Goal: Use online tool/utility

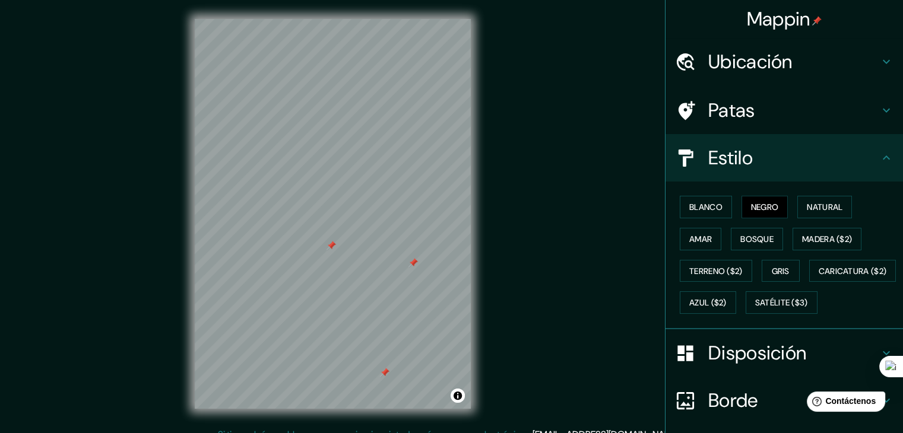
click at [325, 19] on div at bounding box center [333, 19] width 276 height 0
click at [274, 300] on div at bounding box center [275, 297] width 9 height 9
drag, startPoint x: 273, startPoint y: 301, endPoint x: 594, endPoint y: 217, distance: 331.5
click at [594, 217] on div "Mappin Ubicación [GEOGRAPHIC_DATA][PERSON_NAME], [GEOGRAPHIC_DATA], [GEOGRAPHIC…" at bounding box center [451, 223] width 903 height 447
click at [755, 121] on h4 "Patas" at bounding box center [793, 111] width 171 height 24
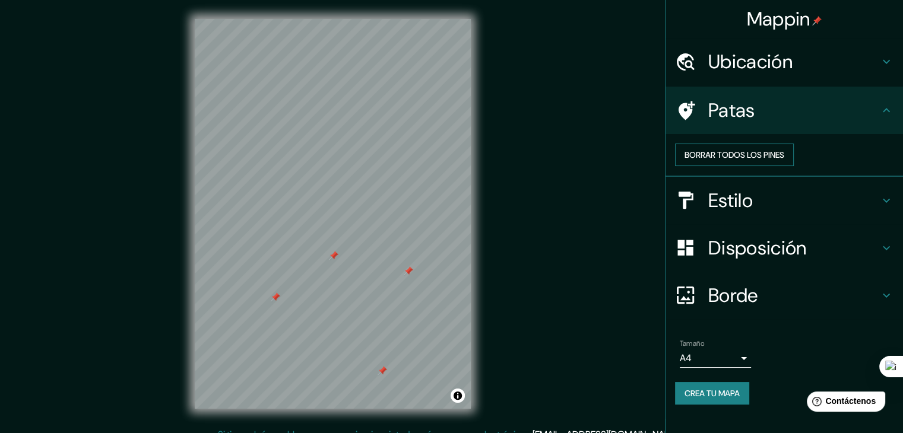
click at [759, 157] on font "Borrar todos los pines" at bounding box center [734, 154] width 100 height 15
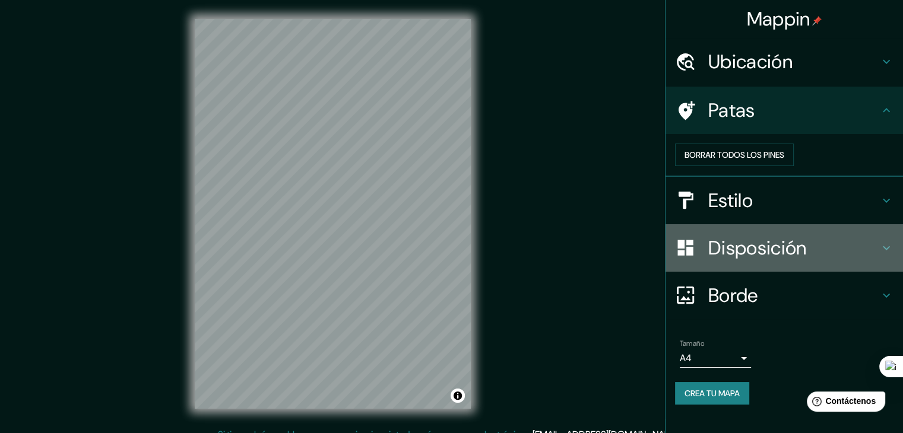
click at [708, 261] on font "Disposición" at bounding box center [757, 248] width 98 height 25
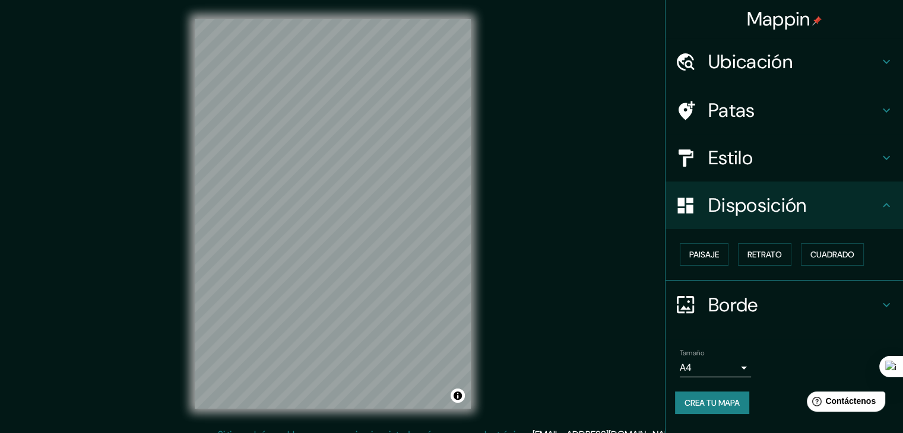
click at [699, 148] on div at bounding box center [691, 158] width 33 height 21
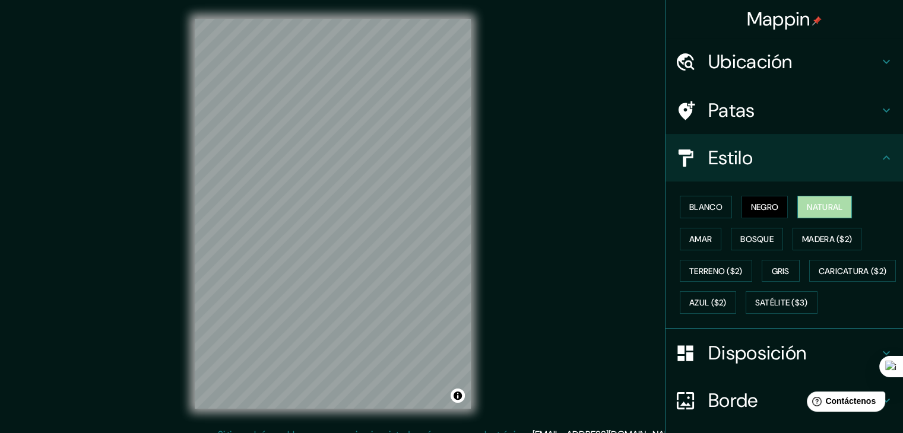
click at [819, 213] on font "Natural" at bounding box center [825, 206] width 36 height 15
click at [753, 213] on font "Negro" at bounding box center [765, 206] width 28 height 15
